Goal: Task Accomplishment & Management: Use online tool/utility

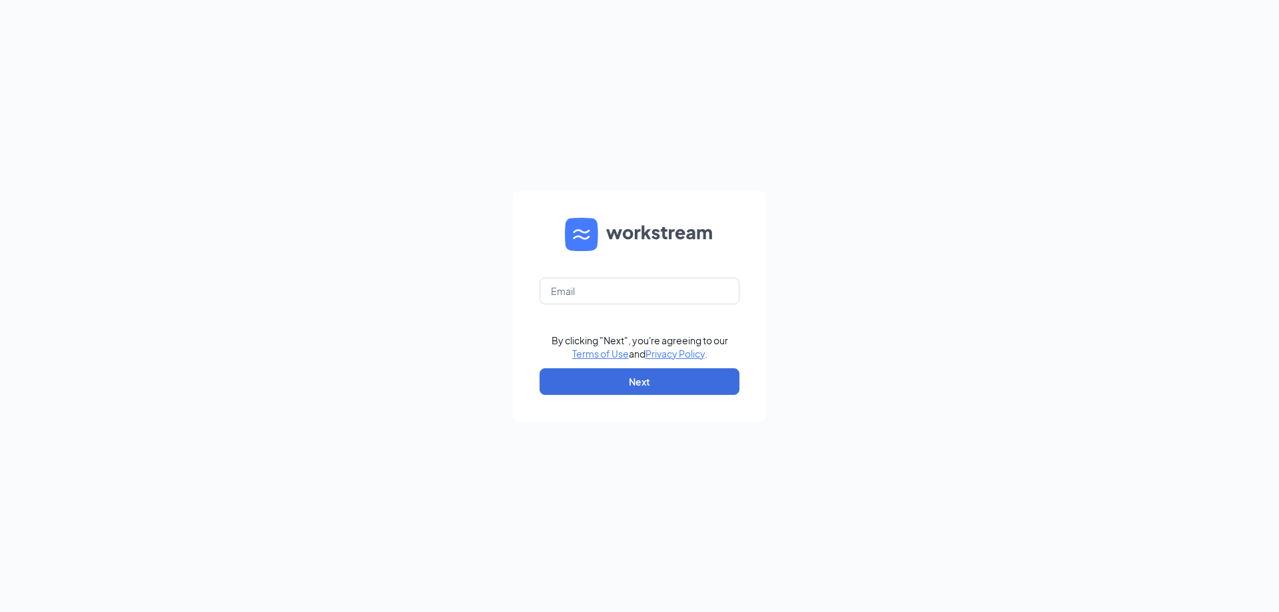
click at [624, 305] on form "By clicking "Next", you're agreeing to our Terms of Use and Privacy Policy . Ne…" at bounding box center [639, 306] width 253 height 231
click at [623, 300] on input "text" at bounding box center [640, 291] width 200 height 27
type input "gm0768@vitaligent.com"
click at [608, 382] on button "Next" at bounding box center [640, 381] width 200 height 27
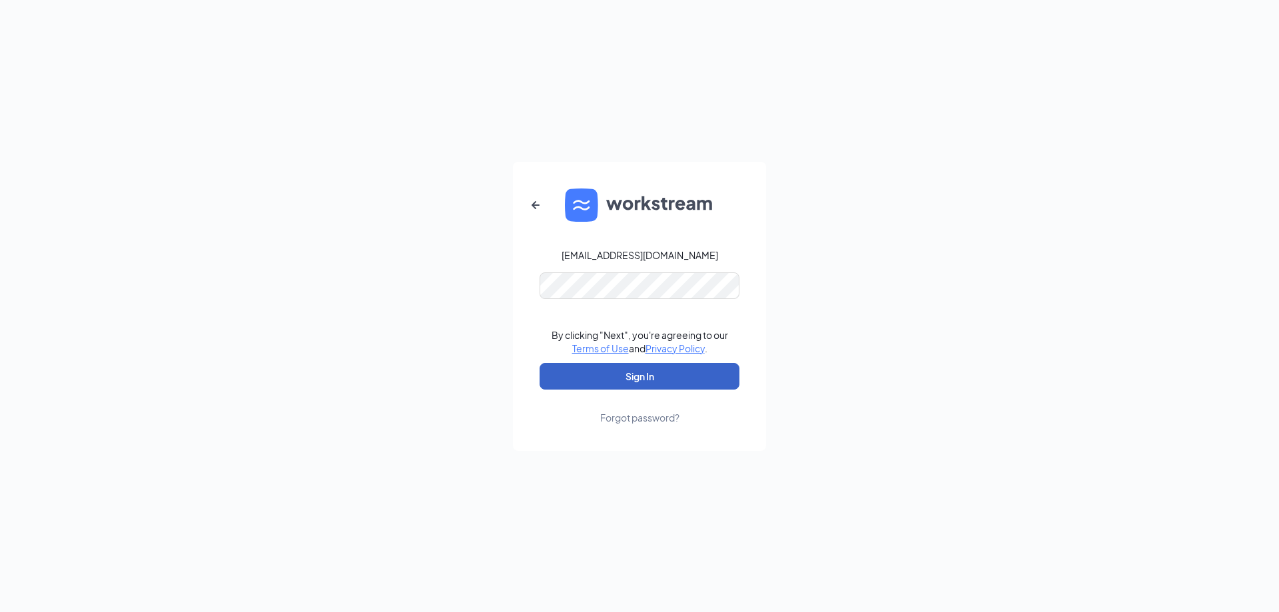
click at [652, 370] on button "Sign In" at bounding box center [640, 376] width 200 height 27
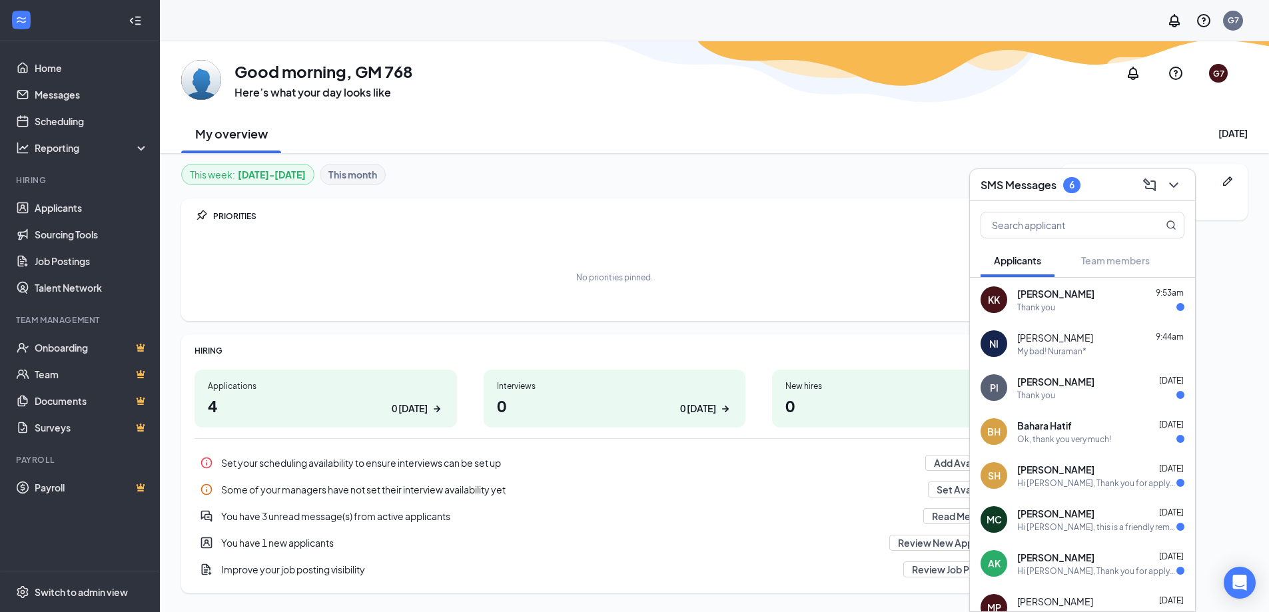
click at [1086, 313] on div "KK [PERSON_NAME] 9:53am Thank you" at bounding box center [1082, 300] width 225 height 44
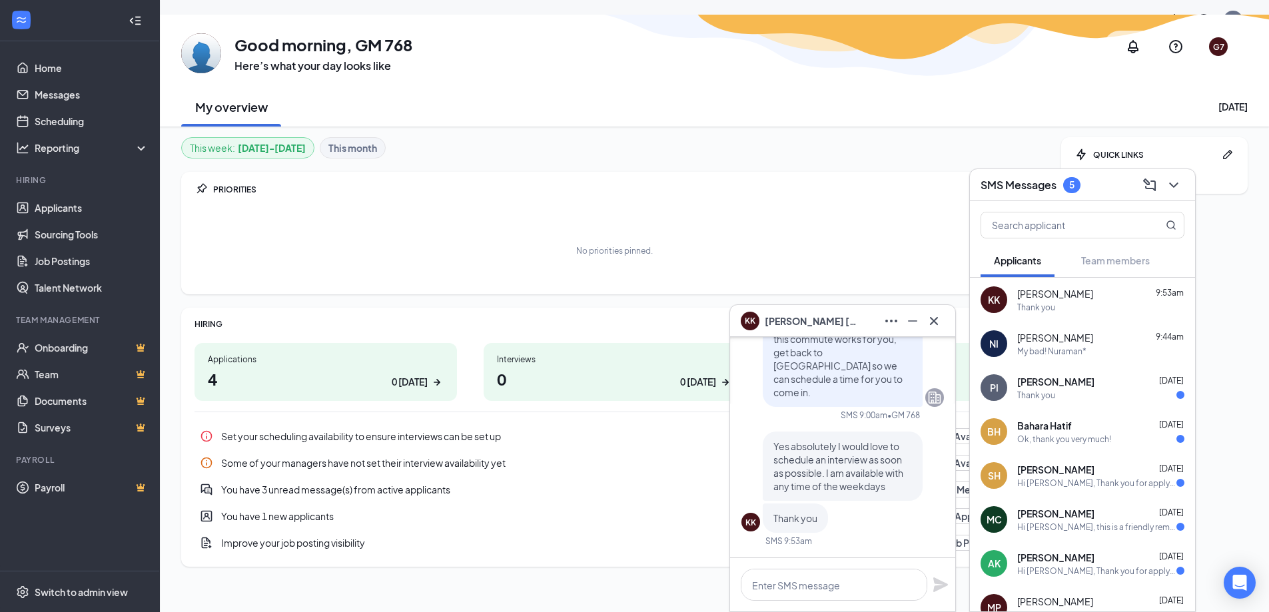
scroll to position [41, 0]
